Goal: Transaction & Acquisition: Download file/media

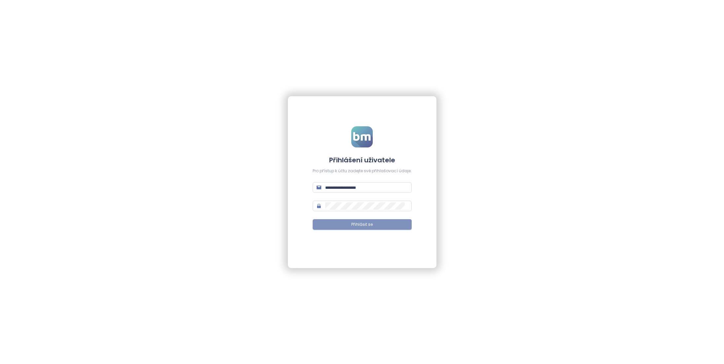
type input "**********"
click at [380, 224] on button "Přihlásit se" at bounding box center [362, 224] width 99 height 11
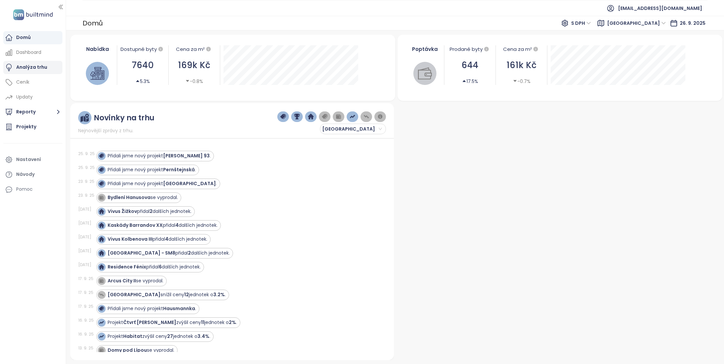
click at [35, 69] on div "Analýza trhu" at bounding box center [31, 67] width 31 height 8
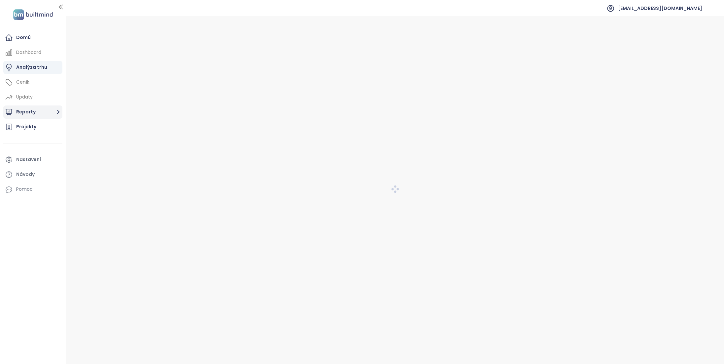
click at [41, 117] on button "Reporty" at bounding box center [32, 111] width 59 height 13
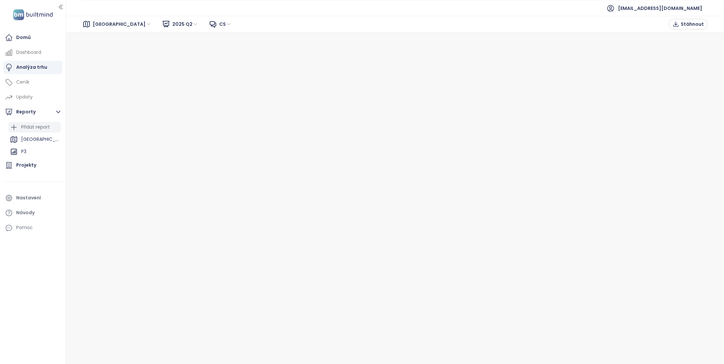
click at [48, 125] on div "Přidat report" at bounding box center [35, 127] width 29 height 8
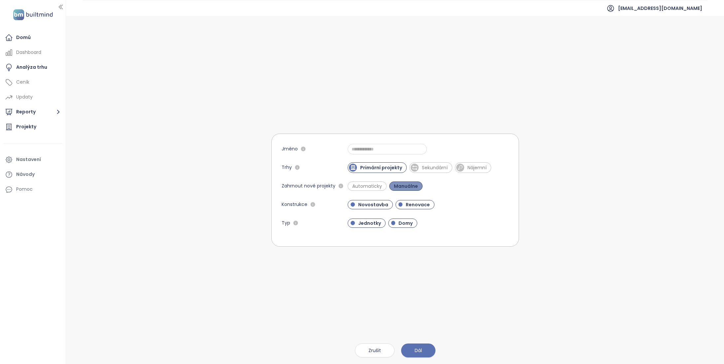
click at [410, 183] on span "Manuálne" at bounding box center [406, 186] width 31 height 7
click at [373, 205] on span "Novostavba" at bounding box center [373, 204] width 37 height 7
click at [377, 204] on span "Novostavba" at bounding box center [372, 204] width 34 height 7
click at [422, 206] on span "Renovace" at bounding box center [418, 204] width 31 height 7
click at [404, 224] on span "Domy" at bounding box center [405, 223] width 21 height 7
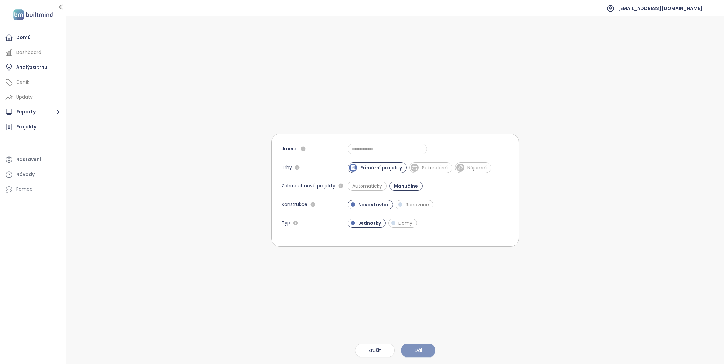
click at [425, 348] on button "Dál" at bounding box center [418, 350] width 34 height 14
click at [369, 150] on input "Jméno" at bounding box center [387, 149] width 79 height 11
type input "**********"
click at [417, 349] on span "Dál" at bounding box center [418, 350] width 7 height 7
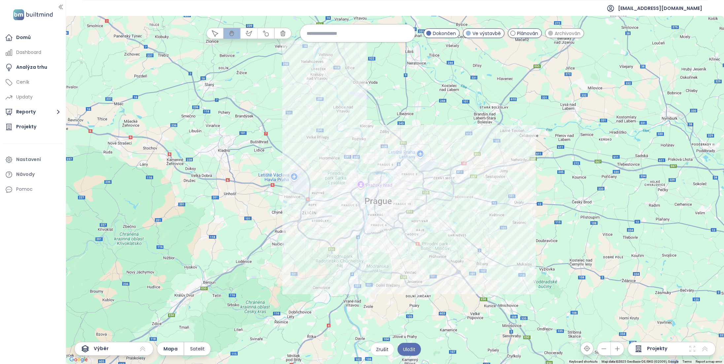
click at [340, 36] on input at bounding box center [358, 33] width 102 height 14
type input "******"
click at [332, 48] on div "Žižkov" at bounding box center [357, 49] width 115 height 11
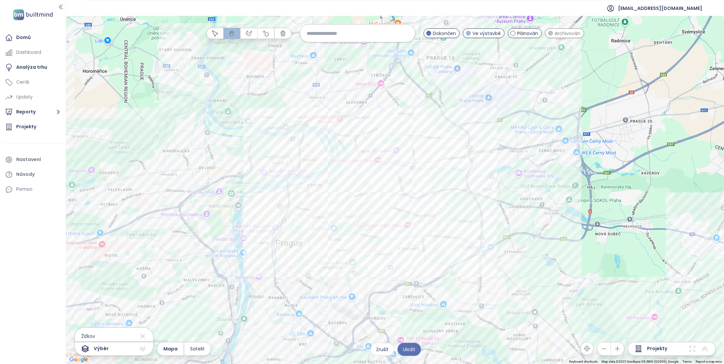
drag, startPoint x: 441, startPoint y: 210, endPoint x: 414, endPoint y: 192, distance: 32.5
click at [414, 192] on div at bounding box center [395, 190] width 658 height 348
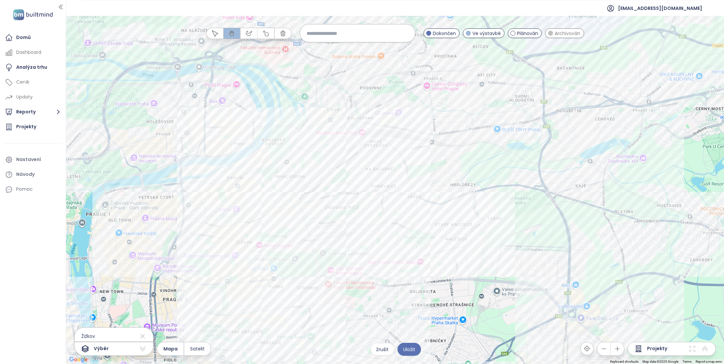
click at [515, 32] on div "Plánován" at bounding box center [525, 33] width 34 height 10
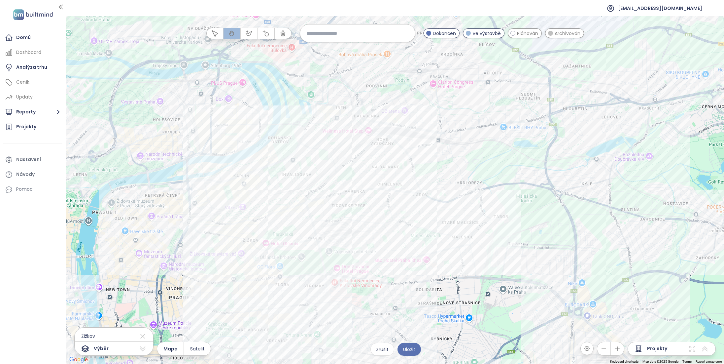
drag, startPoint x: 411, startPoint y: 177, endPoint x: 418, endPoint y: 175, distance: 7.0
click at [418, 175] on div at bounding box center [395, 190] width 658 height 348
click at [249, 35] on icon "button" at bounding box center [249, 33] width 6 height 5
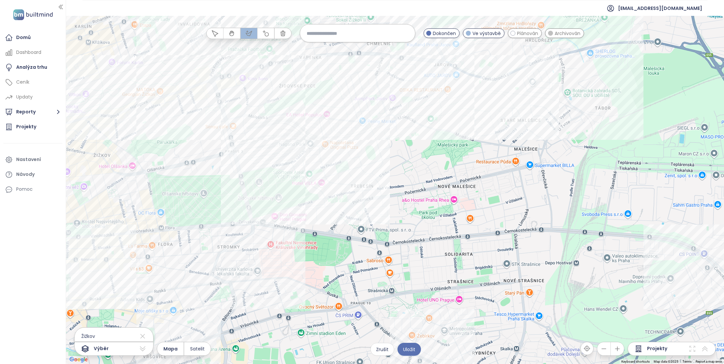
drag, startPoint x: 391, startPoint y: 265, endPoint x: 419, endPoint y: 172, distance: 97.0
click at [419, 172] on div at bounding box center [395, 190] width 658 height 348
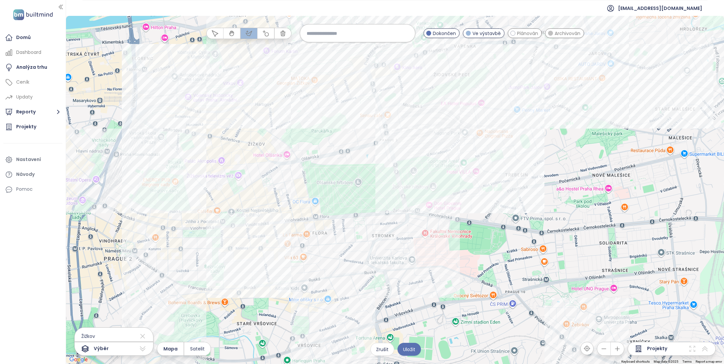
drag, startPoint x: 238, startPoint y: 173, endPoint x: 376, endPoint y: 183, distance: 138.8
click at [376, 183] on div at bounding box center [395, 190] width 658 height 348
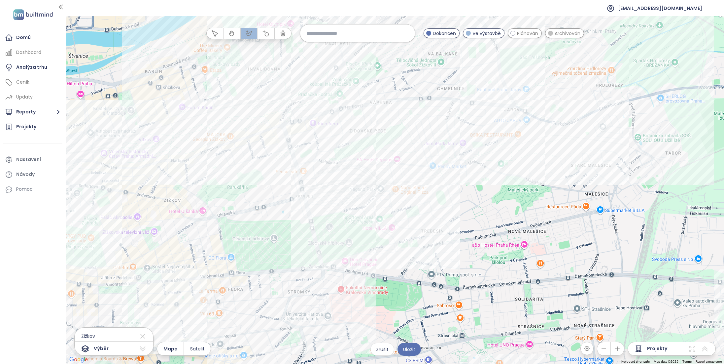
drag, startPoint x: 374, startPoint y: 186, endPoint x: 289, endPoint y: 243, distance: 101.8
click at [289, 243] on div at bounding box center [395, 190] width 658 height 348
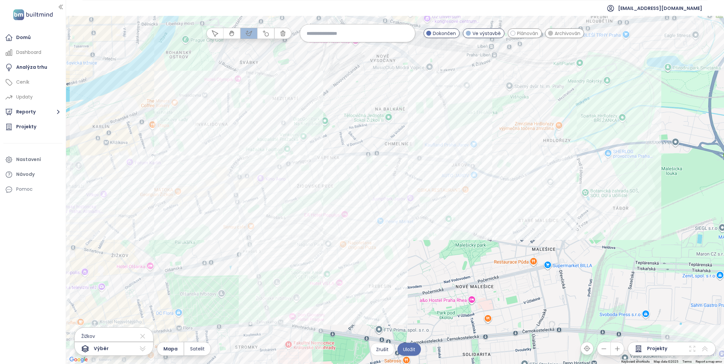
drag, startPoint x: 572, startPoint y: 85, endPoint x: 519, endPoint y: 140, distance: 76.7
click at [519, 140] on div at bounding box center [395, 190] width 658 height 348
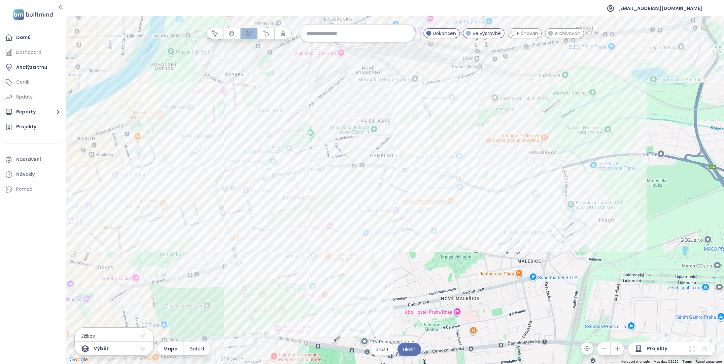
drag, startPoint x: 514, startPoint y: 127, endPoint x: 502, endPoint y: 138, distance: 16.6
click at [503, 138] on div at bounding box center [395, 190] width 658 height 348
click at [432, 128] on div at bounding box center [395, 190] width 658 height 348
click at [469, 121] on div at bounding box center [395, 190] width 658 height 348
click at [502, 199] on div at bounding box center [395, 190] width 658 height 348
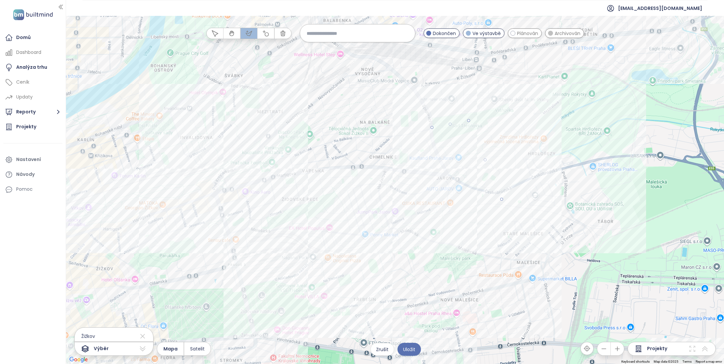
click at [443, 334] on div at bounding box center [395, 190] width 658 height 348
click at [290, 341] on div at bounding box center [395, 190] width 658 height 348
click at [299, 262] on div at bounding box center [395, 190] width 658 height 348
click at [468, 206] on div at bounding box center [395, 190] width 658 height 348
click at [431, 127] on div at bounding box center [395, 190] width 658 height 348
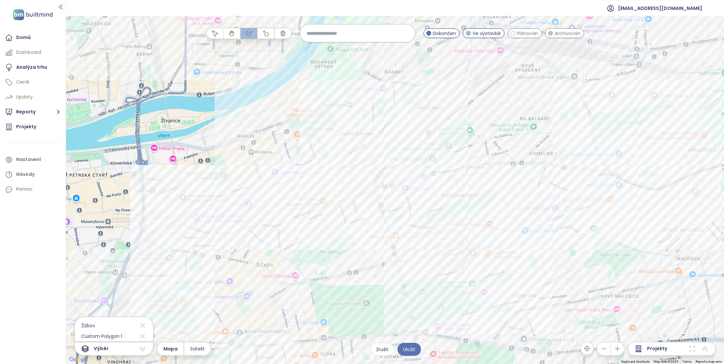
drag, startPoint x: 338, startPoint y: 119, endPoint x: 499, endPoint y: 115, distance: 160.9
click at [499, 115] on div at bounding box center [395, 190] width 658 height 348
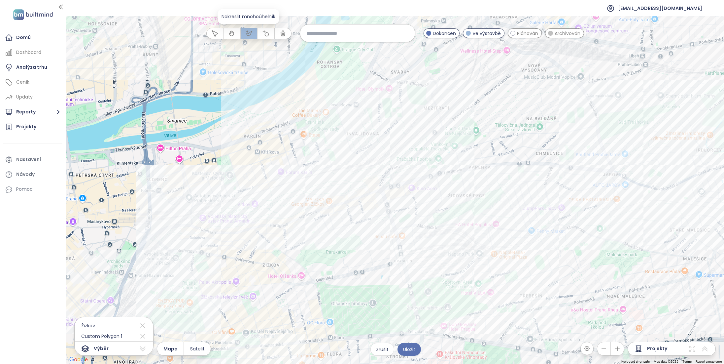
click at [251, 33] on icon "button" at bounding box center [249, 33] width 7 height 7
click at [232, 32] on icon "button" at bounding box center [232, 33] width 4 height 5
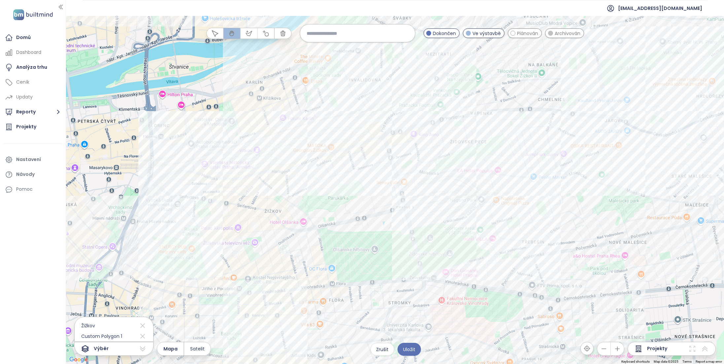
drag, startPoint x: 340, startPoint y: 273, endPoint x: 349, endPoint y: 214, distance: 59.7
click at [349, 214] on div at bounding box center [395, 190] width 658 height 348
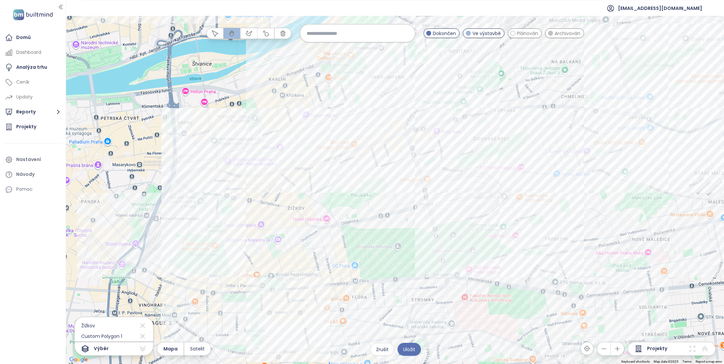
click at [217, 215] on div at bounding box center [395, 190] width 658 height 348
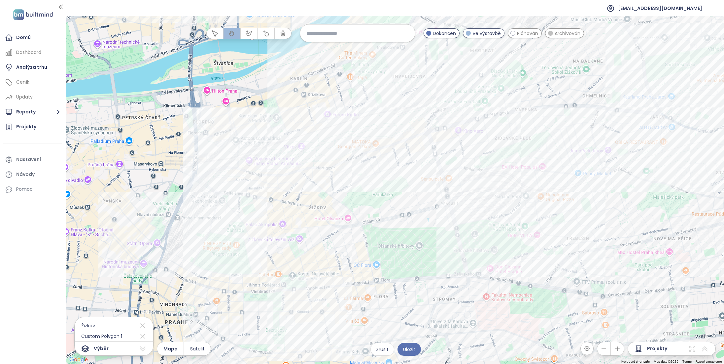
drag, startPoint x: 199, startPoint y: 191, endPoint x: 222, endPoint y: 190, distance: 23.8
click at [222, 190] on div at bounding box center [395, 190] width 658 height 348
click at [445, 35] on span "Dokončen" at bounding box center [444, 33] width 23 height 7
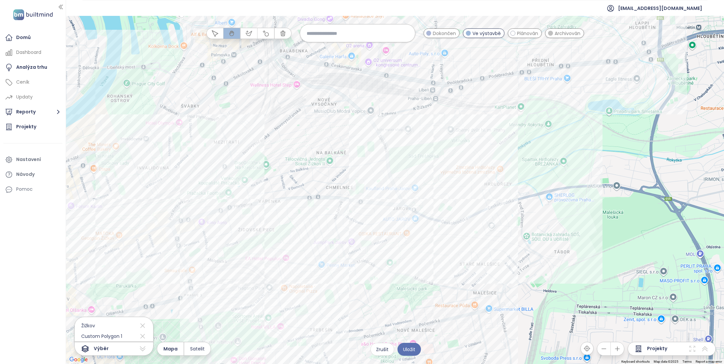
drag, startPoint x: 437, startPoint y: 304, endPoint x: 178, endPoint y: 396, distance: 275.1
click at [178, 363] on html "Domů Dashboard Analýza trhu Ceník Updaty Reporty Projekty Nastavení Návody Pomo…" at bounding box center [362, 182] width 724 height 364
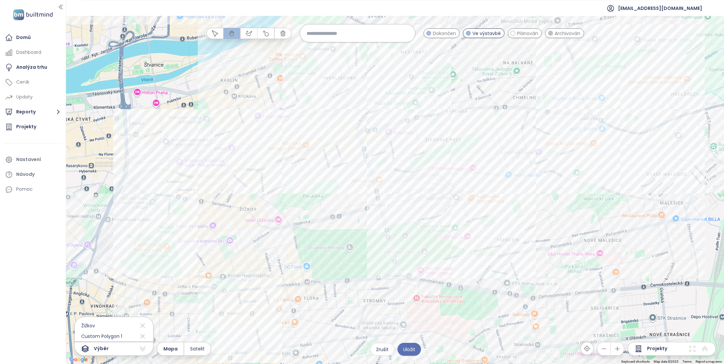
drag, startPoint x: 560, startPoint y: 259, endPoint x: 736, endPoint y: 174, distance: 195.5
click at [724, 174] on html "Domů Dashboard Analýza trhu Ceník Updaty Reporty Projekty Nastavení Návody Pomo…" at bounding box center [362, 182] width 724 height 364
click at [407, 346] on span "Uložit" at bounding box center [409, 349] width 12 height 7
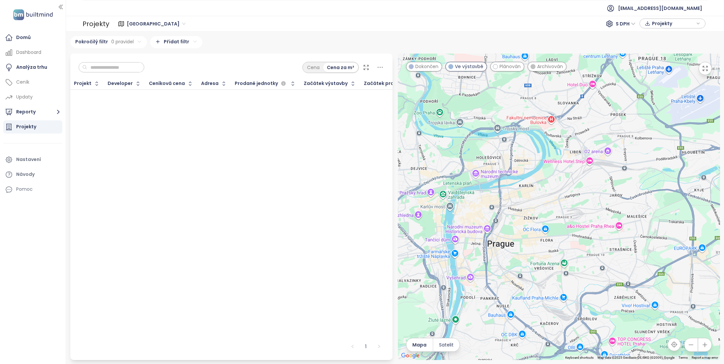
drag, startPoint x: 541, startPoint y: 237, endPoint x: 514, endPoint y: 232, distance: 27.2
click at [514, 231] on div at bounding box center [559, 207] width 322 height 306
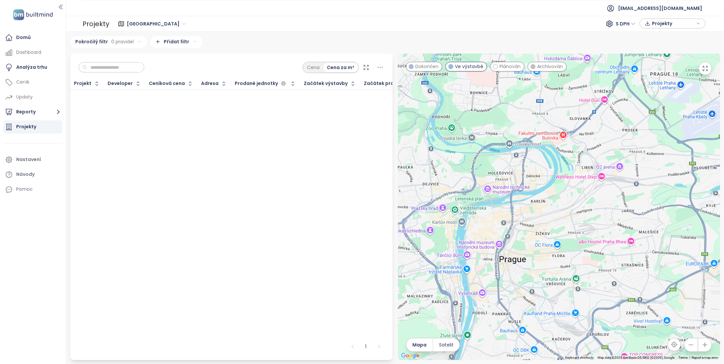
drag, startPoint x: 565, startPoint y: 179, endPoint x: 574, endPoint y: 194, distance: 17.2
click at [577, 195] on div at bounding box center [559, 207] width 322 height 306
click at [120, 66] on input "text" at bounding box center [114, 67] width 54 height 10
type input "******"
click at [35, 112] on button "Reporty" at bounding box center [32, 111] width 59 height 13
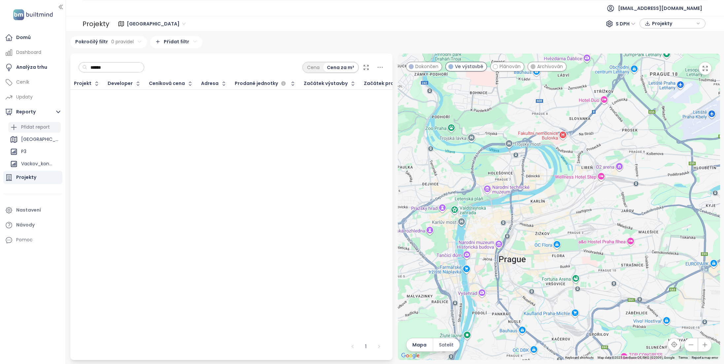
click at [37, 126] on div "Přidat report" at bounding box center [35, 127] width 29 height 8
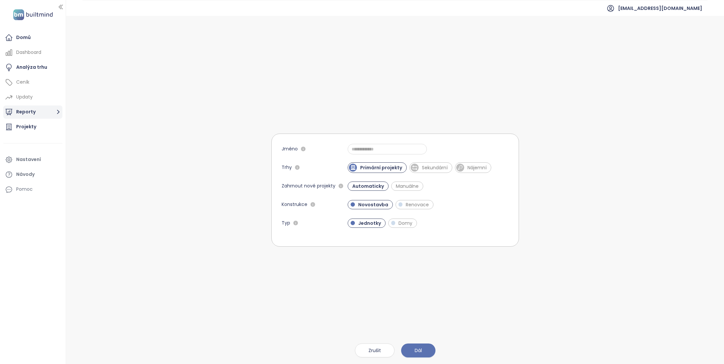
drag, startPoint x: 36, startPoint y: 114, endPoint x: 40, endPoint y: 117, distance: 5.0
click at [36, 114] on button "Reporty" at bounding box center [32, 111] width 59 height 13
click at [43, 163] on div "Vackov_konkurence" at bounding box center [36, 164] width 31 height 8
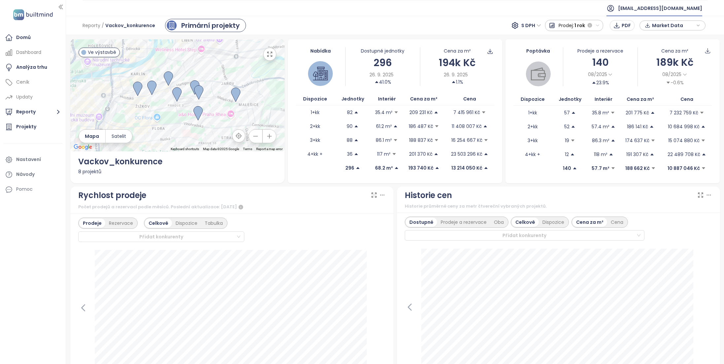
click at [676, 8] on span "[EMAIL_ADDRESS][DOMAIN_NAME]" at bounding box center [660, 8] width 84 height 16
click at [666, 30] on span "Odhlásit se" at bounding box center [668, 26] width 26 height 7
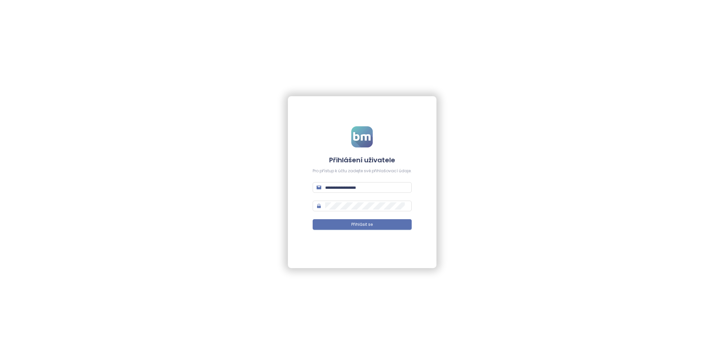
type input "**********"
click at [369, 225] on span "Přihlásit se" at bounding box center [362, 224] width 21 height 6
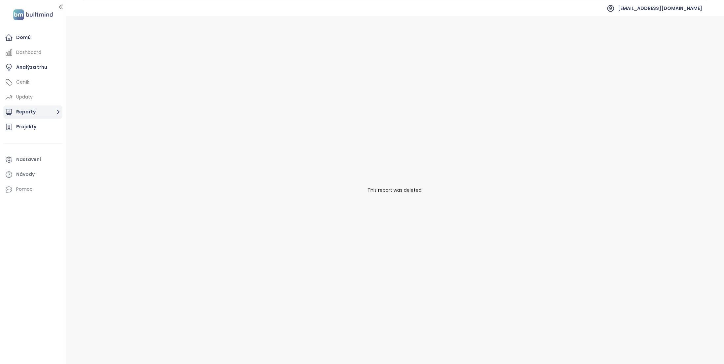
click at [23, 113] on button "Reporty" at bounding box center [32, 111] width 59 height 13
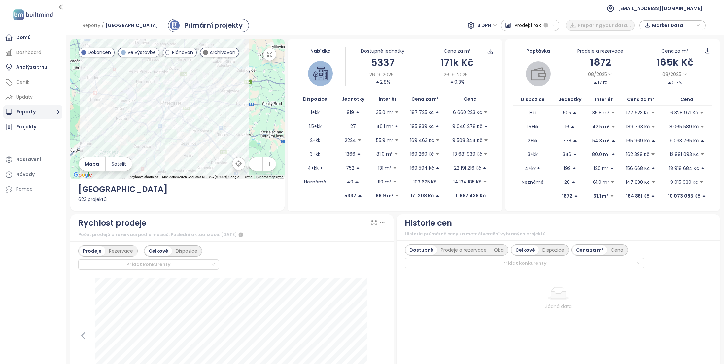
click at [43, 110] on button "Reporty" at bounding box center [32, 111] width 59 height 13
click at [38, 164] on div "Vackov_konkurence" at bounding box center [36, 164] width 31 height 8
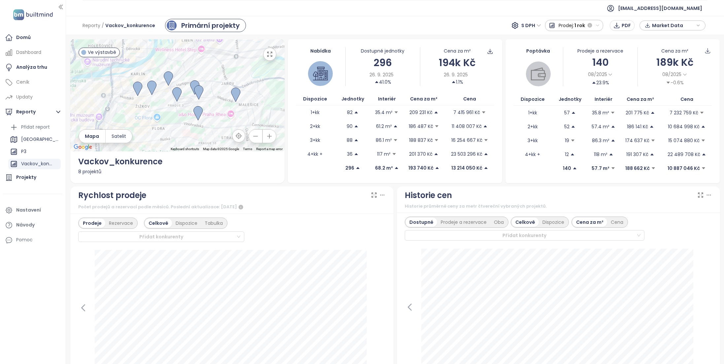
click at [700, 25] on icon "button" at bounding box center [699, 25] width 2 height 1
click at [664, 100] on span "Stáhnout" at bounding box center [664, 98] width 23 height 7
click at [623, 26] on span "PDF" at bounding box center [626, 25] width 9 height 7
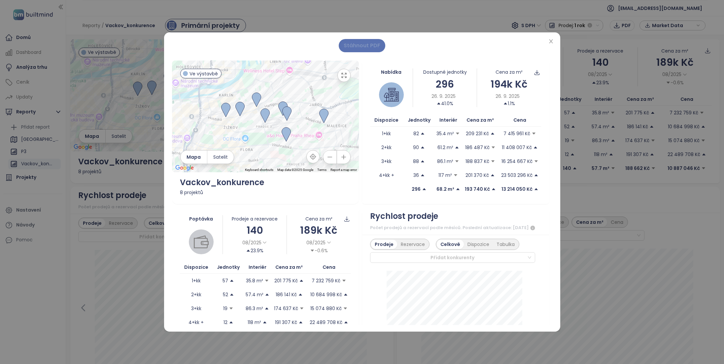
click at [361, 48] on span "Stáhnout PDF" at bounding box center [362, 45] width 37 height 8
click at [428, 18] on div "Stáhnout PDF ← Move left → Move right ↑ Move up ↓ Move down + Zoom in - Zoom ou…" at bounding box center [362, 182] width 724 height 364
